Goal: Find specific page/section: Find specific page/section

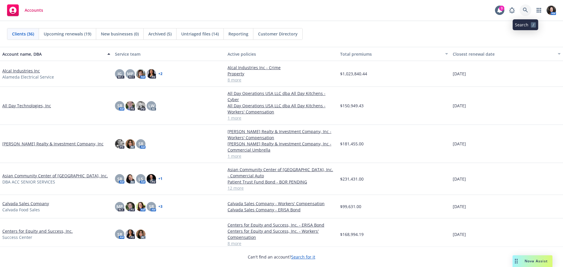
click at [527, 11] on icon at bounding box center [525, 10] width 5 height 5
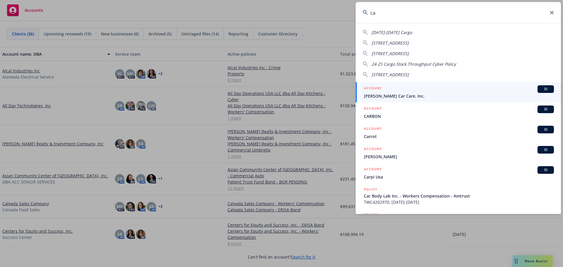
type input "c"
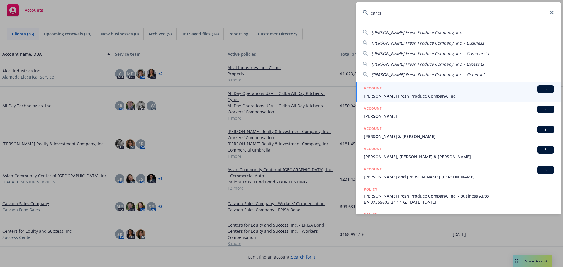
type input "carci"
click at [452, 98] on span "[PERSON_NAME] Fresh Produce Company, Inc." at bounding box center [459, 96] width 190 height 6
